Goal: Information Seeking & Learning: Understand process/instructions

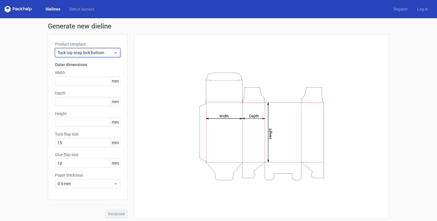
click at [114, 52] on icon at bounding box center [116, 52] width 4 height 5
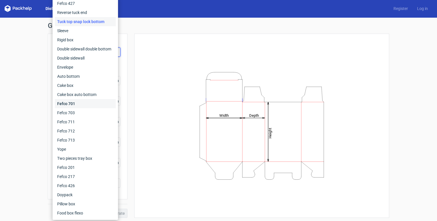
scroll to position [2, 0]
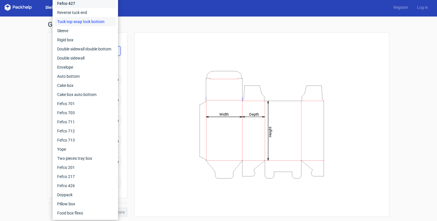
click at [81, 6] on div "Fefco 427" at bounding box center [85, 3] width 61 height 9
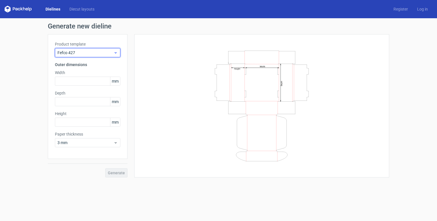
click at [87, 53] on span "Fefco 427" at bounding box center [86, 53] width 56 height 6
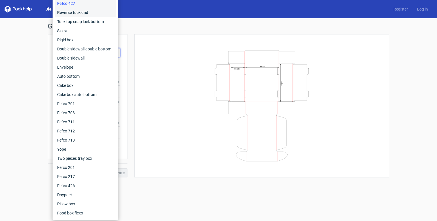
click at [76, 11] on div "Reverse tuck end" at bounding box center [85, 12] width 61 height 9
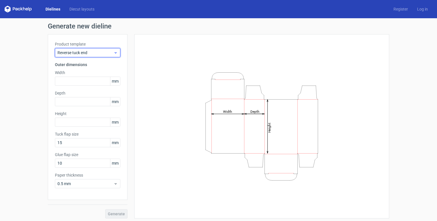
click at [98, 52] on span "Reverse tuck end" at bounding box center [86, 53] width 56 height 6
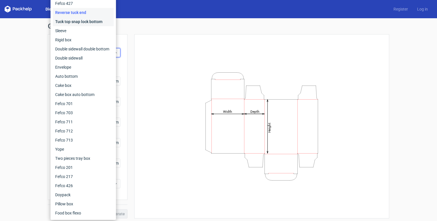
click at [82, 21] on div "Tuck top snap lock bottom" at bounding box center [83, 21] width 61 height 9
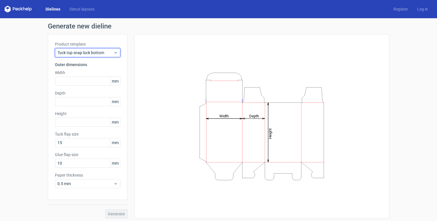
click at [95, 54] on span "Tuck top snap lock bottom" at bounding box center [86, 53] width 56 height 6
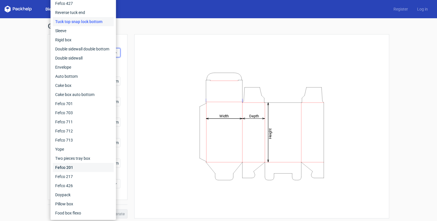
click at [83, 170] on div "Fefco 201" at bounding box center [83, 167] width 61 height 9
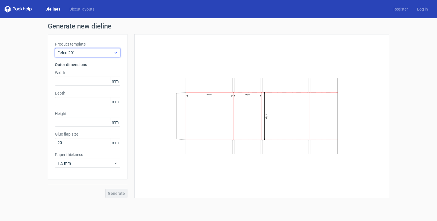
click at [95, 52] on span "Fefco 201" at bounding box center [86, 53] width 56 height 6
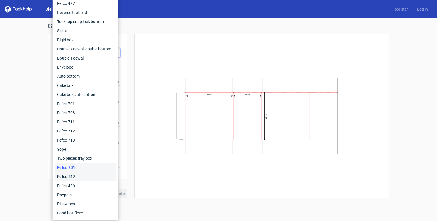
click at [69, 179] on div "Fefco 217" at bounding box center [85, 176] width 61 height 9
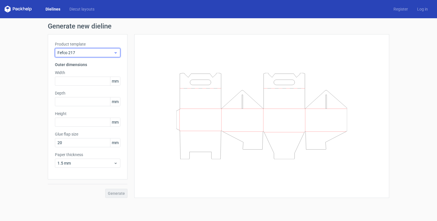
click at [95, 50] on span "Fefco 217" at bounding box center [86, 53] width 56 height 6
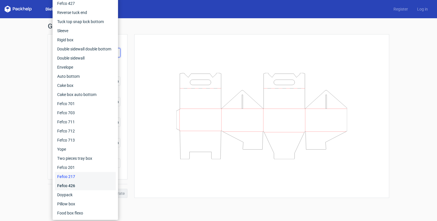
click at [81, 185] on div "Fefco 426" at bounding box center [85, 185] width 61 height 9
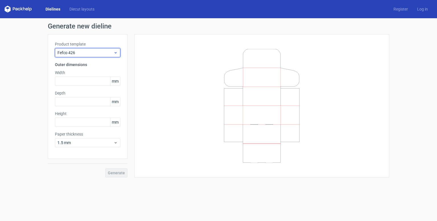
click at [97, 54] on span "Fefco 426" at bounding box center [86, 53] width 56 height 6
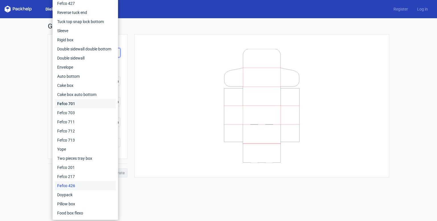
click at [79, 104] on div "Fefco 701" at bounding box center [85, 103] width 61 height 9
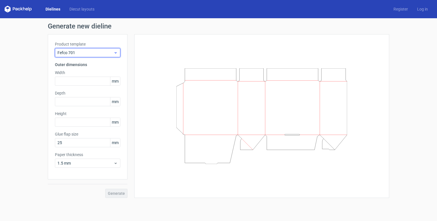
click at [93, 52] on span "Fefco 701" at bounding box center [86, 53] width 56 height 6
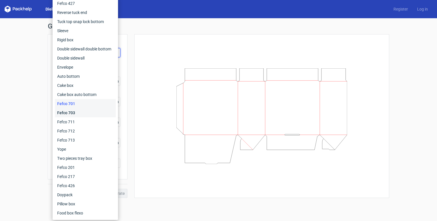
click at [81, 112] on div "Fefco 703" at bounding box center [85, 112] width 61 height 9
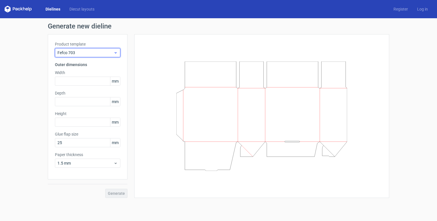
click at [96, 54] on span "Fefco 703" at bounding box center [86, 53] width 56 height 6
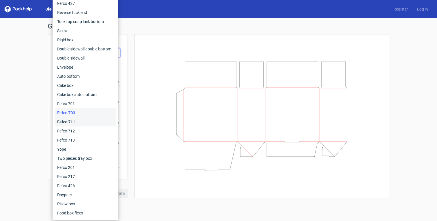
click at [88, 120] on div "Fefco 711" at bounding box center [85, 121] width 61 height 9
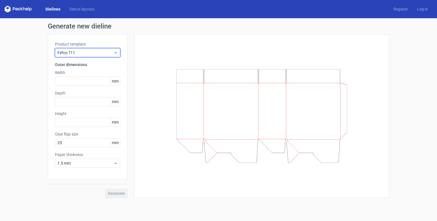
click at [104, 56] on div "Fefco 711" at bounding box center [87, 52] width 65 height 9
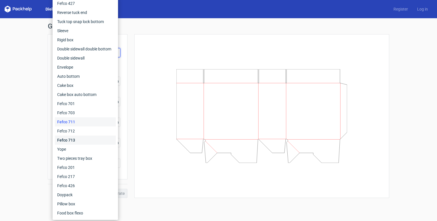
click at [93, 138] on div "Fefco 713" at bounding box center [85, 140] width 61 height 9
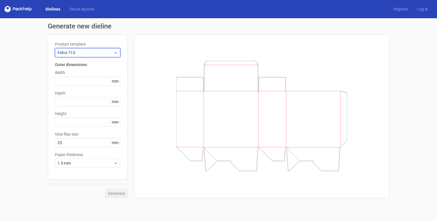
click at [104, 56] on div "Fefco 713" at bounding box center [87, 52] width 65 height 9
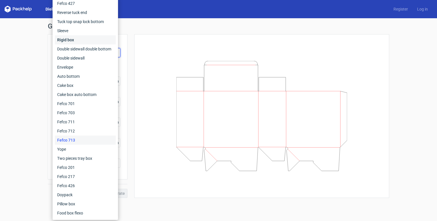
click at [91, 39] on div "Rigid box" at bounding box center [85, 39] width 61 height 9
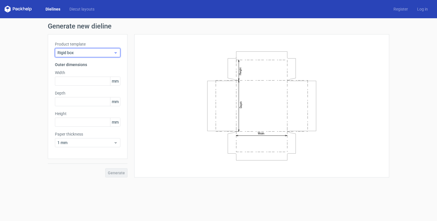
click at [106, 55] on span "Rigid box" at bounding box center [86, 53] width 56 height 6
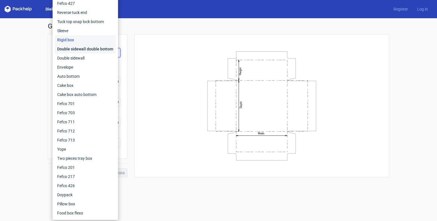
click at [97, 49] on div "Double sidewall double bottom" at bounding box center [85, 48] width 61 height 9
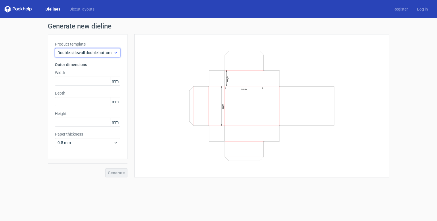
click at [102, 51] on span "Double sidewall double bottom" at bounding box center [86, 53] width 56 height 6
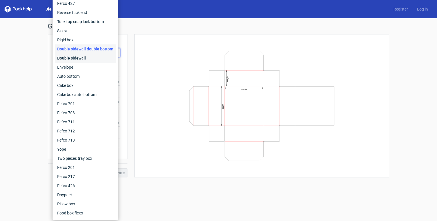
click at [99, 60] on div "Double sidewall" at bounding box center [85, 58] width 61 height 9
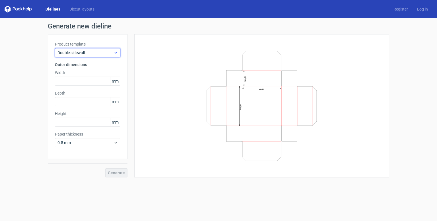
click at [103, 53] on span "Double sidewall" at bounding box center [86, 53] width 56 height 6
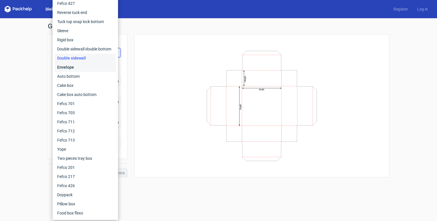
click at [100, 67] on div "Envelope" at bounding box center [85, 67] width 61 height 9
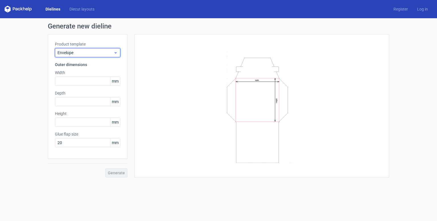
click at [105, 57] on div "Envelope" at bounding box center [87, 52] width 65 height 9
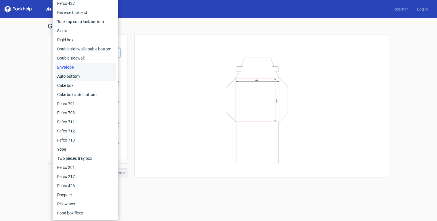
click at [98, 79] on div "Auto bottom" at bounding box center [85, 76] width 61 height 9
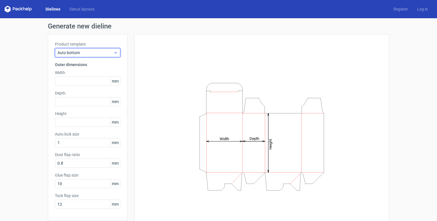
click at [107, 55] on span "Auto bottom" at bounding box center [86, 53] width 56 height 6
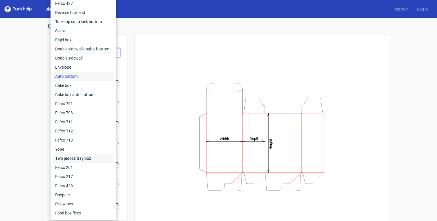
click at [81, 154] on div "Two pieces tray box" at bounding box center [83, 158] width 61 height 9
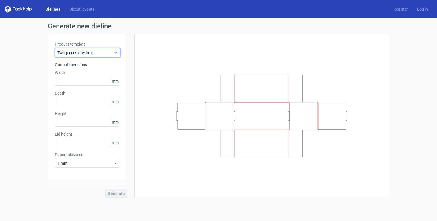
click at [95, 56] on div "Two pieces tray box" at bounding box center [87, 52] width 65 height 9
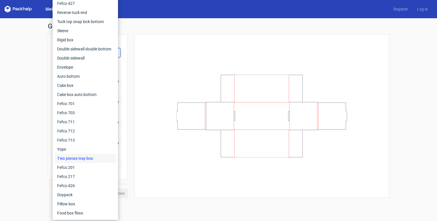
click at [137, 63] on div at bounding box center [261, 116] width 255 height 164
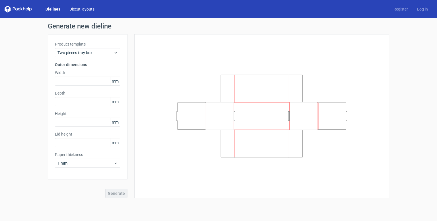
click at [87, 11] on link "Diecut layouts" at bounding box center [82, 9] width 34 height 6
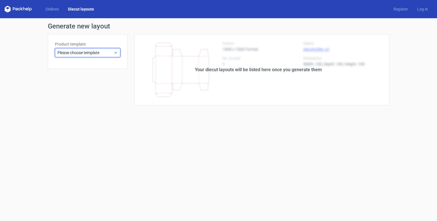
click at [105, 52] on span "Please choose template" at bounding box center [86, 53] width 56 height 6
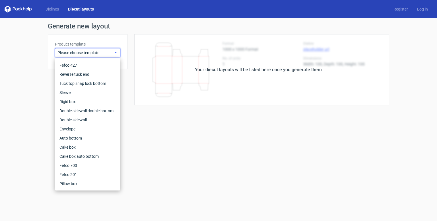
click at [108, 52] on span "Please choose template" at bounding box center [86, 53] width 56 height 6
